Goal: Find specific page/section: Find specific page/section

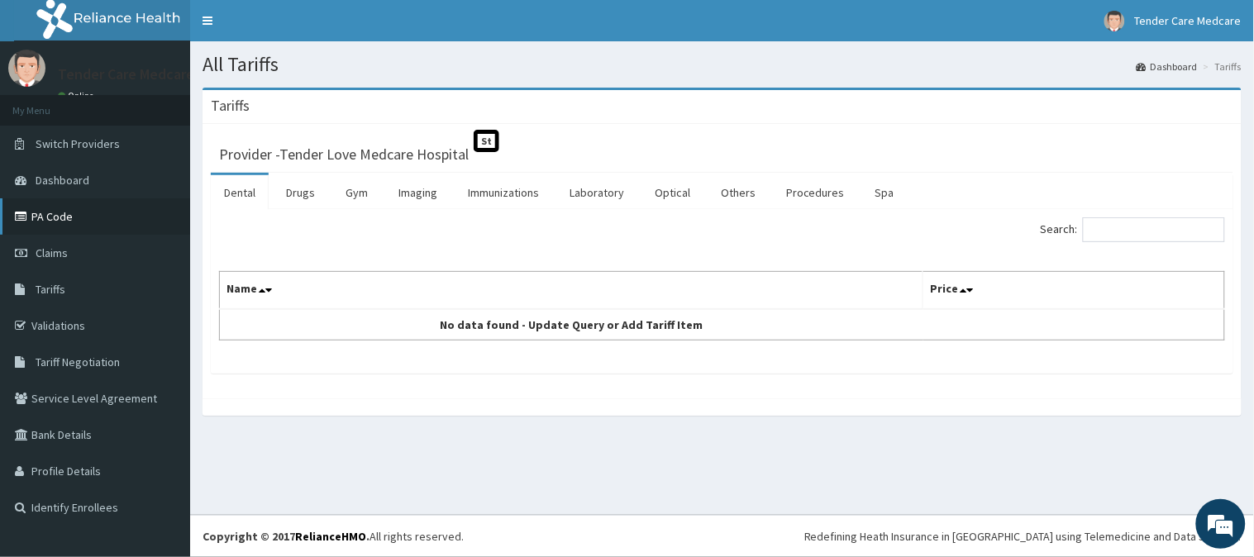
click at [56, 217] on link "PA Code" at bounding box center [95, 216] width 190 height 36
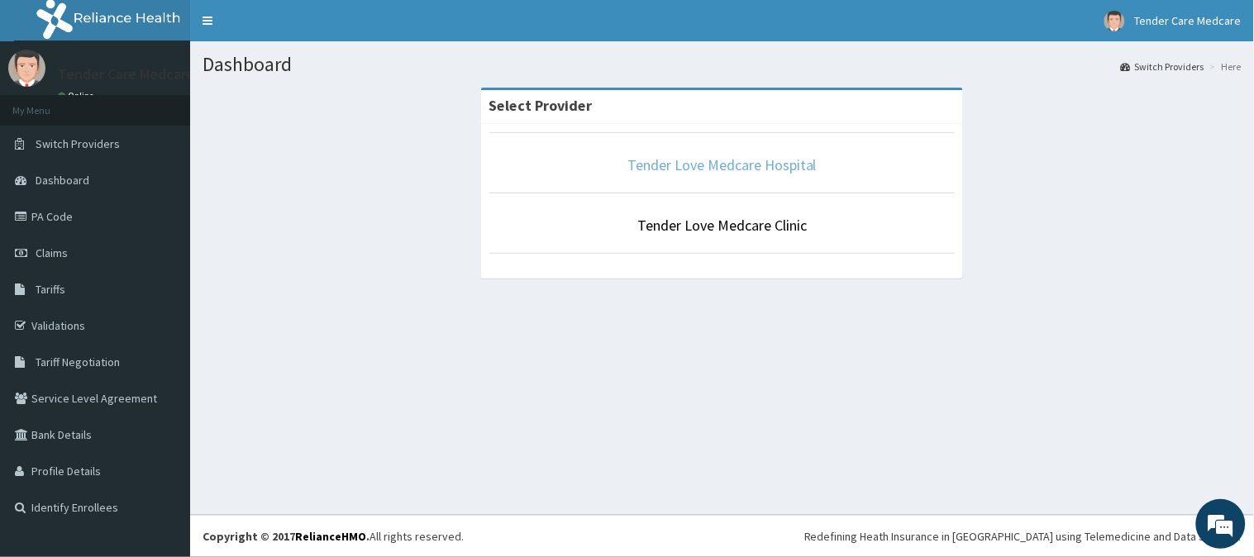
click at [686, 159] on link "Tender Love Medcare Hospital" at bounding box center [721, 164] width 189 height 19
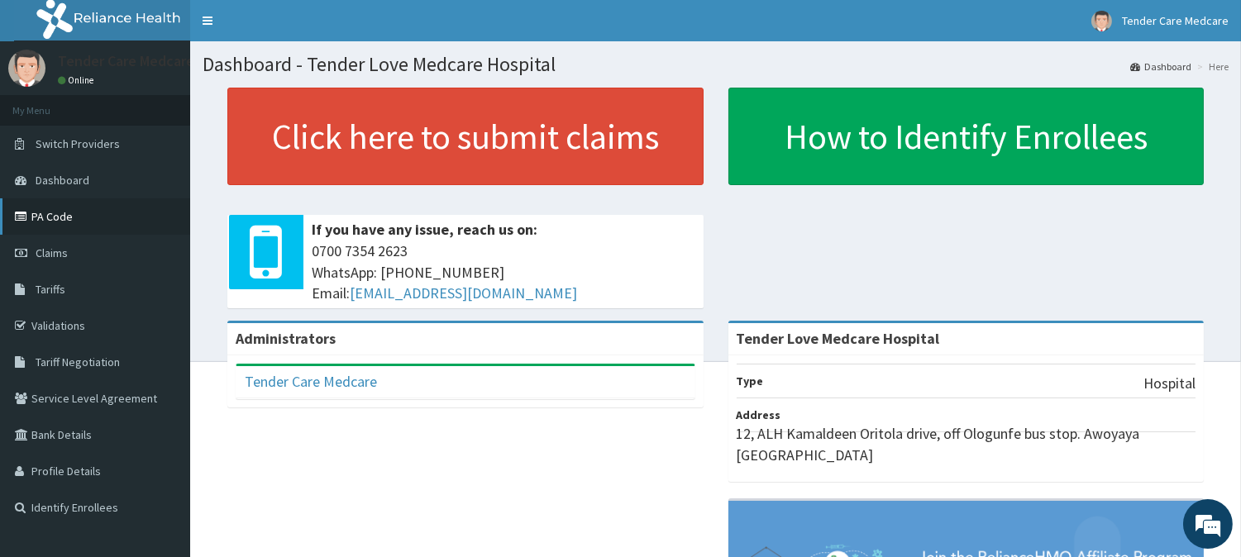
click at [73, 211] on link "PA Code" at bounding box center [95, 216] width 190 height 36
